Goal: Communication & Community: Ask a question

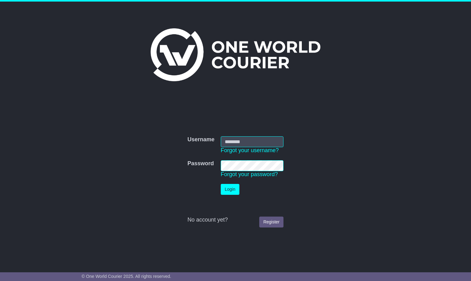
type input "**********"
click at [231, 191] on button "Login" at bounding box center [230, 189] width 19 height 11
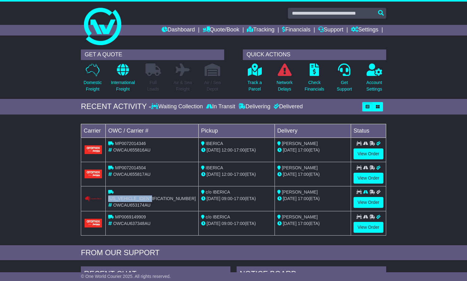
drag, startPoint x: 166, startPoint y: 191, endPoint x: 143, endPoint y: 191, distance: 23.0
click at [123, 191] on div "CPWAGSP5900257884" at bounding box center [151, 195] width 87 height 13
copy span "CPWAGSP5900257884"
click at [365, 200] on link "View Order" at bounding box center [368, 202] width 30 height 11
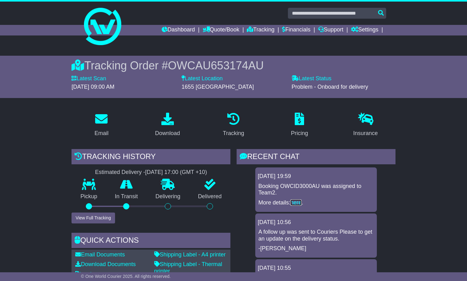
click at [296, 203] on link "here" at bounding box center [295, 202] width 11 height 6
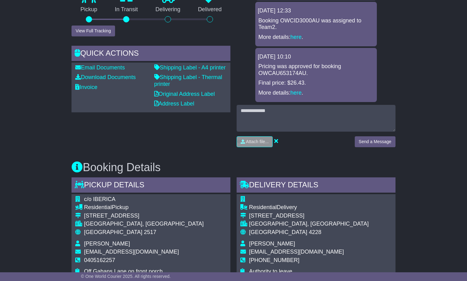
scroll to position [168, 0]
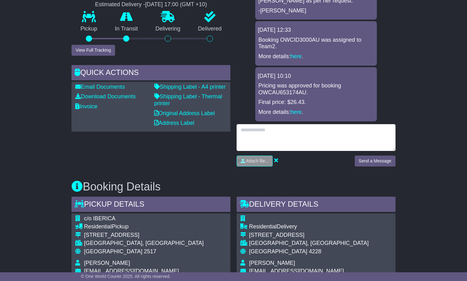
click at [260, 131] on textarea at bounding box center [316, 137] width 159 height 27
type textarea "*"
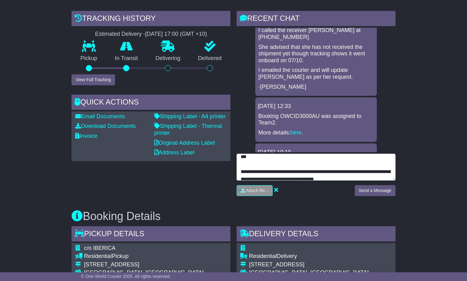
scroll to position [0, 0]
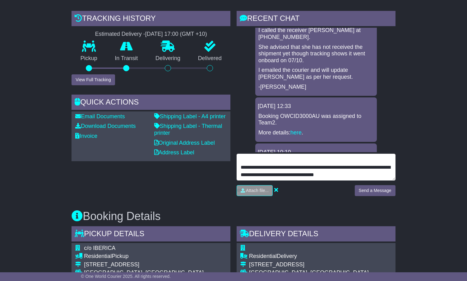
drag, startPoint x: 274, startPoint y: 174, endPoint x: 257, endPoint y: 176, distance: 16.9
click at [257, 176] on textarea "**********" at bounding box center [316, 167] width 159 height 27
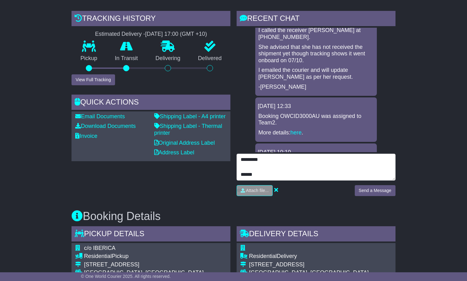
type textarea "**********"
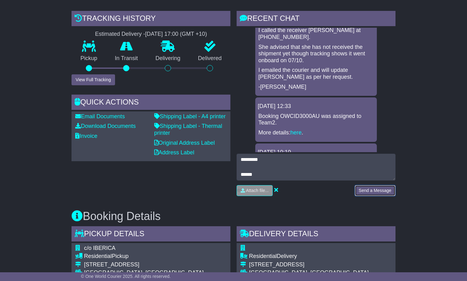
click at [372, 189] on button "Send a Message" at bounding box center [375, 190] width 41 height 11
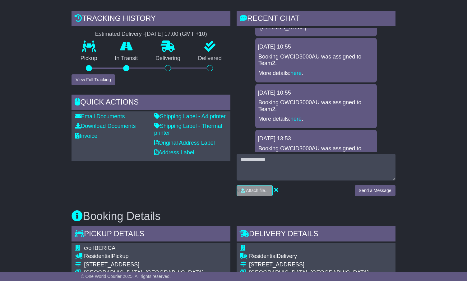
scroll to position [0, 0]
